Goal: Information Seeking & Learning: Learn about a topic

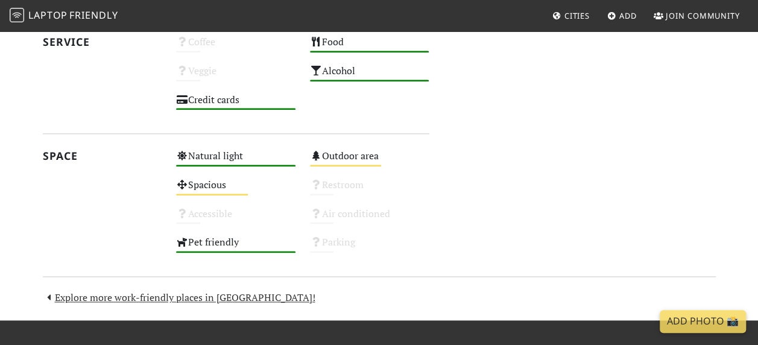
scroll to position [722, 0]
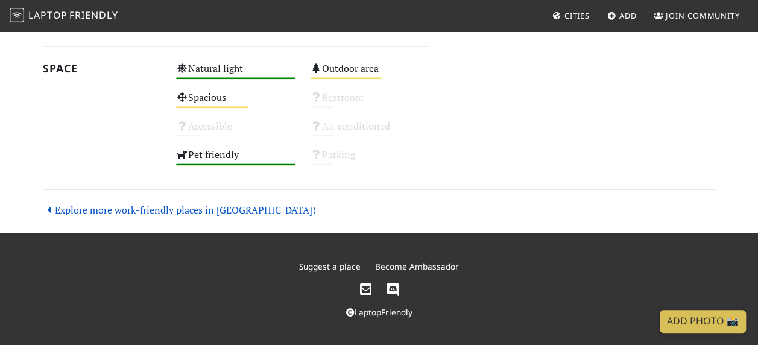
click at [238, 204] on link "Explore more work-friendly places in [GEOGRAPHIC_DATA]!" at bounding box center [179, 209] width 273 height 13
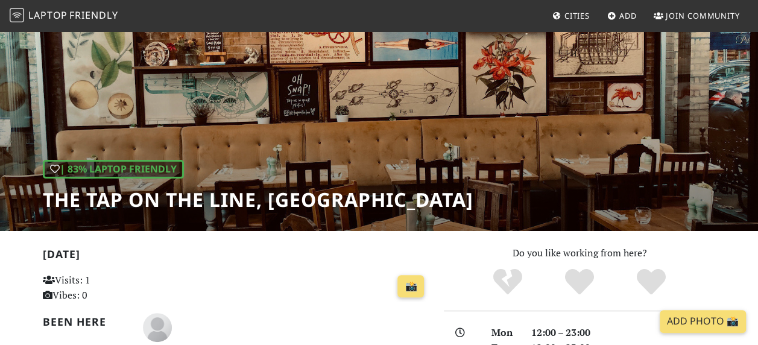
scroll to position [0, 0]
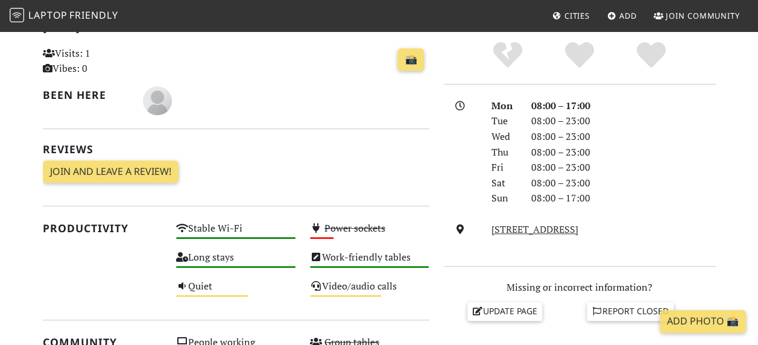
scroll to position [279, 0]
